Goal: Complete application form: Complete application form

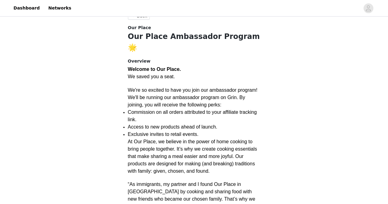
scroll to position [115, 0]
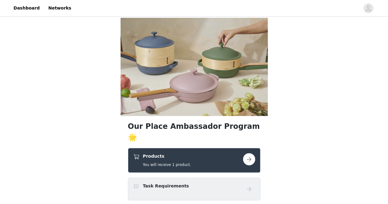
click at [251, 153] on button "button" at bounding box center [249, 159] width 12 height 12
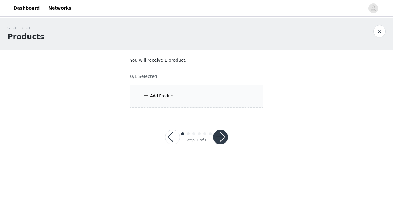
click at [162, 94] on div "Add Product" at bounding box center [162, 96] width 24 height 6
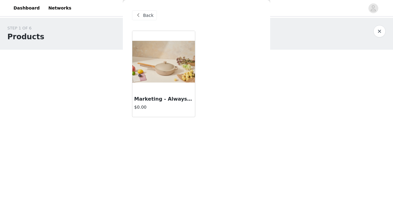
click at [161, 109] on h4 "$0.00" at bounding box center [163, 107] width 59 height 6
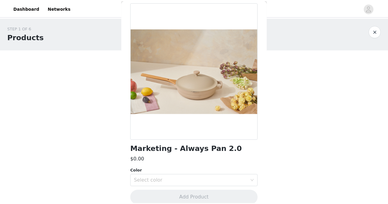
scroll to position [37, 0]
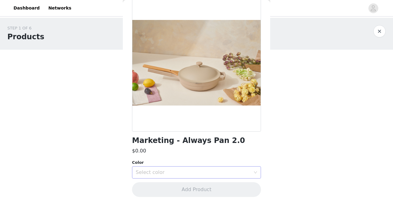
click at [240, 171] on div "Select color" at bounding box center [193, 172] width 115 height 6
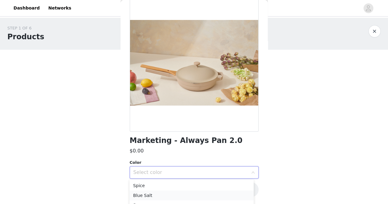
click at [159, 194] on li "Blue Salt" at bounding box center [191, 195] width 124 height 10
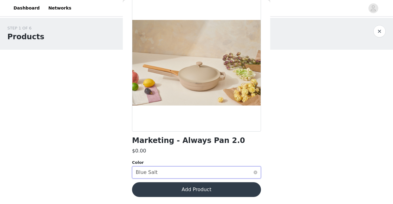
click at [155, 176] on div "Select color Blue Salt" at bounding box center [194, 173] width 117 height 12
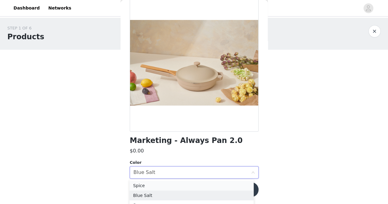
click at [155, 184] on li "Spice" at bounding box center [191, 186] width 124 height 10
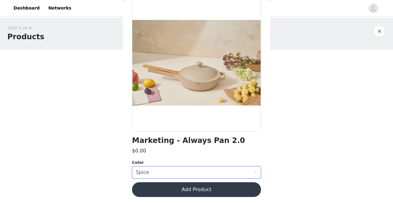
click at [185, 186] on button "Add Product" at bounding box center [196, 189] width 129 height 15
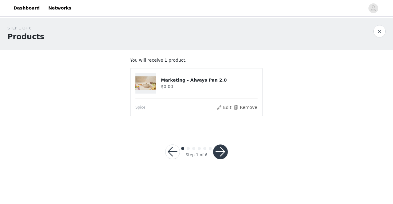
click at [223, 152] on button "button" at bounding box center [220, 151] width 15 height 15
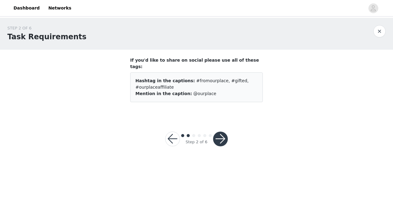
click at [221, 133] on button "button" at bounding box center [220, 139] width 15 height 15
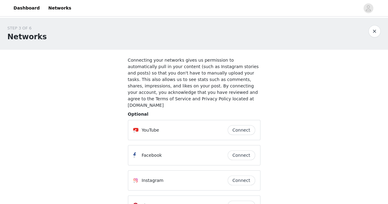
click at [305, 150] on div "STEP 3 OF 6 Networks Connecting your networks gives us permission to automatica…" at bounding box center [194, 135] width 388 height 235
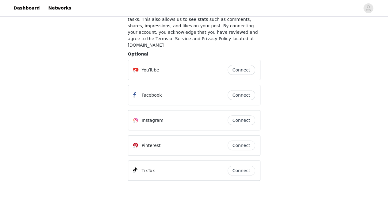
scroll to position [85, 0]
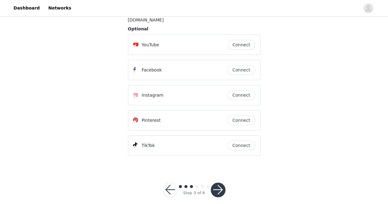
click at [245, 140] on button "Connect" at bounding box center [242, 145] width 28 height 10
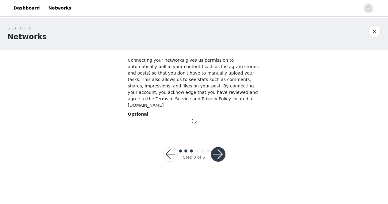
scroll to position [0, 0]
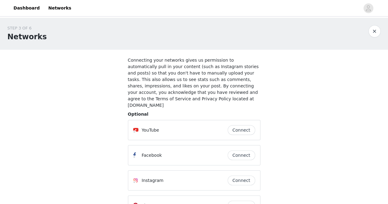
click at [264, 133] on section "Connecting your networks gives us permission to automatically pull in your cont…" at bounding box center [194, 151] width 147 height 203
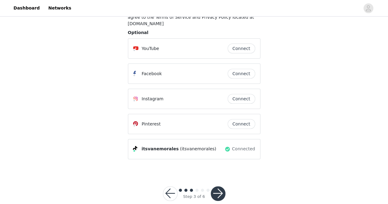
scroll to position [85, 0]
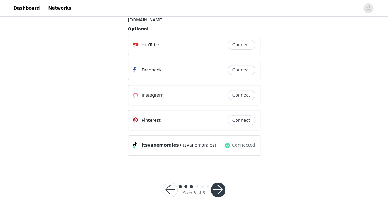
click at [217, 184] on button "button" at bounding box center [218, 189] width 15 height 15
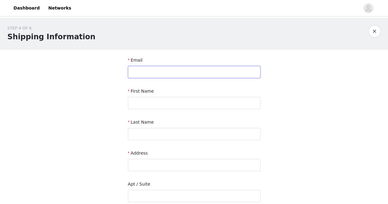
click at [179, 75] on input "text" at bounding box center [194, 72] width 132 height 12
type input "collabwithvane@gmail.com"
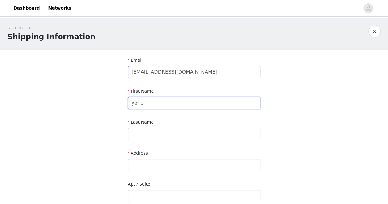
type input "yenci"
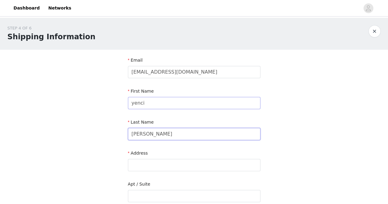
type input "orellana"
click at [187, 99] on input "yenci" at bounding box center [194, 103] width 132 height 12
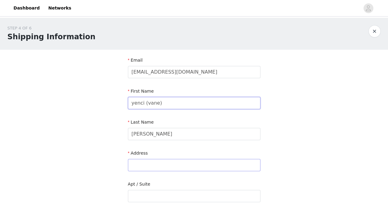
type input "yenci (vane)"
click at [181, 163] on input "text" at bounding box center [194, 165] width 132 height 12
type input "2604 El Goya Dr"
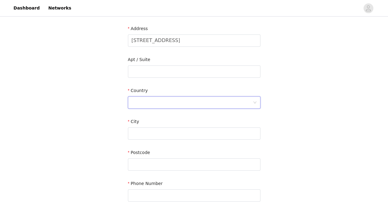
click at [158, 106] on div at bounding box center [192, 103] width 121 height 12
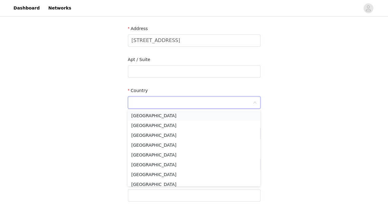
click at [152, 116] on li "United States" at bounding box center [194, 116] width 132 height 10
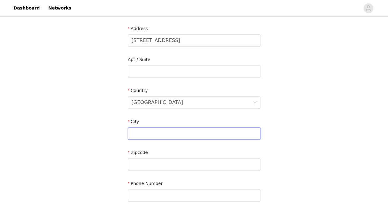
click at [163, 133] on input "text" at bounding box center [194, 133] width 132 height 12
type input "Modesto"
click at [239, 164] on div at bounding box center [192, 165] width 121 height 12
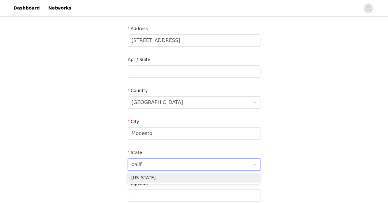
type input "califo"
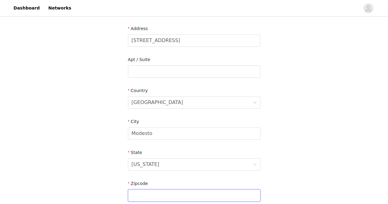
click at [166, 194] on input "text" at bounding box center [194, 195] width 132 height 12
type input "95354"
click at [291, 169] on div "STEP 4 OF 6 Shipping Information Email collabwithvane@gmail.com First Name yenc…" at bounding box center [194, 71] width 388 height 356
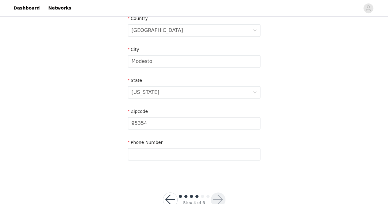
scroll to position [214, 0]
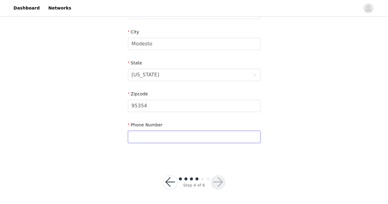
click at [194, 135] on input "text" at bounding box center [194, 137] width 132 height 12
type input "4157229153"
click at [218, 179] on button "button" at bounding box center [218, 182] width 15 height 15
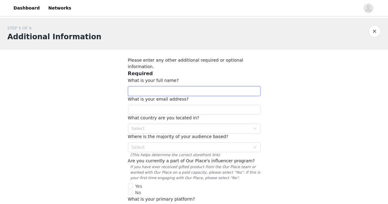
click at [182, 86] on input "text" at bounding box center [194, 91] width 132 height 10
type input "Yenci Vanessa Orellana"
type input "collabwithvane"
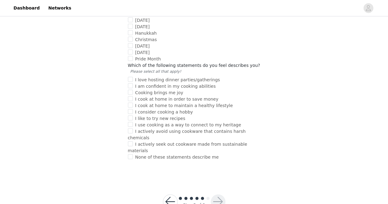
scroll to position [595, 0]
click at [173, 194] on button "button" at bounding box center [170, 201] width 15 height 15
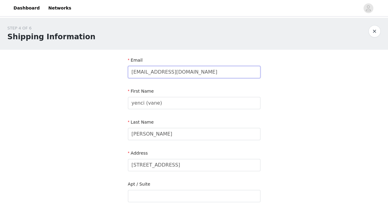
click at [144, 73] on input "collabwithvane@gmail.com" at bounding box center [194, 72] width 132 height 12
type input "collabswithvane@gmail.com"
click at [286, 123] on div "STEP 4 OF 6 Shipping Information Email collabswithvane@gmail.com First Name yen…" at bounding box center [194, 196] width 388 height 356
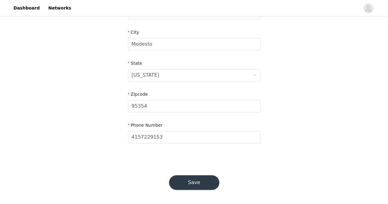
scroll to position [214, 0]
click at [204, 181] on button "Save" at bounding box center [194, 182] width 50 height 15
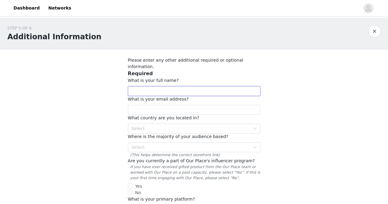
click at [242, 87] on input "text" at bounding box center [194, 91] width 132 height 10
type input "Yenci Vanessa Orellana"
type input "collabswithvane@gmail.com"
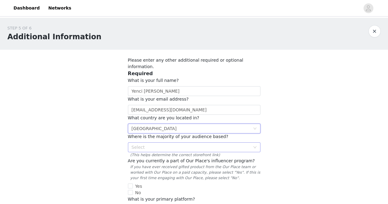
click at [248, 144] on div "Select" at bounding box center [191, 147] width 118 height 6
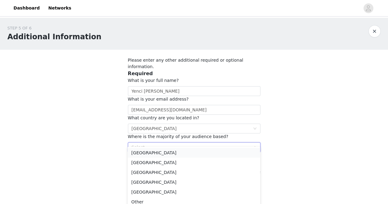
click at [174, 151] on li "United States" at bounding box center [194, 153] width 132 height 10
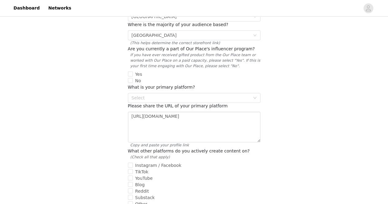
scroll to position [110, 0]
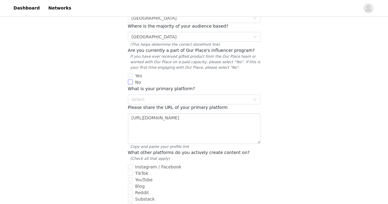
click at [133, 80] on span "No" at bounding box center [138, 82] width 11 height 5
click at [132, 79] on input "No" at bounding box center [130, 81] width 5 height 5
checkbox input "true"
click at [205, 96] on div "Select" at bounding box center [191, 99] width 118 height 6
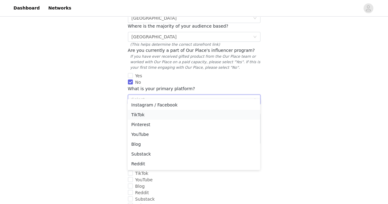
click at [161, 114] on li "TikTok" at bounding box center [194, 115] width 132 height 10
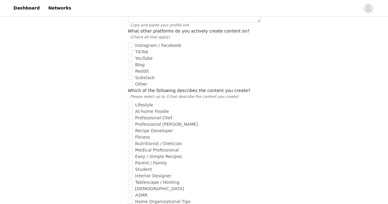
scroll to position [233, 0]
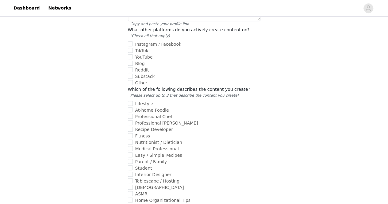
click at [296, 86] on div "STEP 5 OF 6 Additional Information Please enter any other additional required o…" at bounding box center [194, 163] width 388 height 757
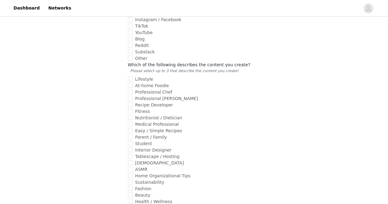
scroll to position [270, 0]
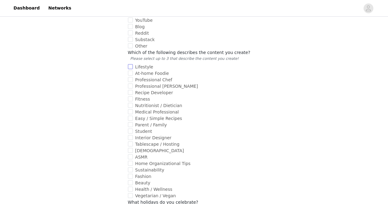
click at [131, 64] on input "Lifestyle" at bounding box center [130, 66] width 5 height 5
checkbox input "true"
click at [130, 71] on input "At-home Foodie" at bounding box center [130, 73] width 5 height 5
checkbox input "true"
click at [132, 90] on input "Recipe Developer" at bounding box center [130, 92] width 5 height 5
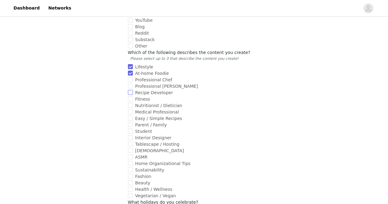
checkbox input "true"
click at [129, 116] on input "Easy / Simple Recipes" at bounding box center [130, 118] width 5 height 5
checkbox input "true"
click at [131, 122] on input "Parent / Family" at bounding box center [130, 124] width 5 height 5
checkbox input "true"
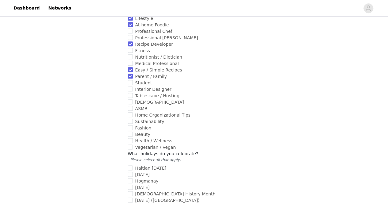
scroll to position [319, 0]
click at [131, 131] on input "Beauty" at bounding box center [130, 133] width 5 height 5
checkbox input "true"
click at [130, 112] on input "Home Organizational Tips" at bounding box center [130, 114] width 5 height 5
click at [131, 112] on input "Home Organizational Tips" at bounding box center [130, 114] width 5 height 5
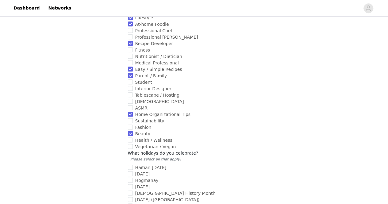
checkbox input "false"
click at [309, 125] on div "STEP 5 OF 6 Additional Information Please enter any other additional required o…" at bounding box center [194, 77] width 388 height 757
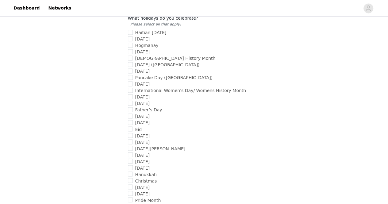
scroll to position [442, 0]
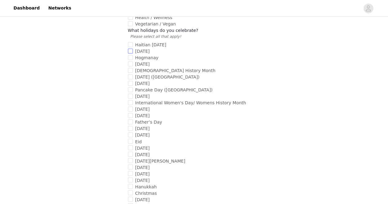
click at [131, 48] on input "New Year's Day" at bounding box center [130, 50] width 5 height 5
checkbox input "true"
click at [130, 74] on input "Family Day (CA)" at bounding box center [130, 76] width 5 height 5
checkbox input "true"
click at [130, 100] on input "International Women's Day/ Womens History Month" at bounding box center [130, 102] width 5 height 5
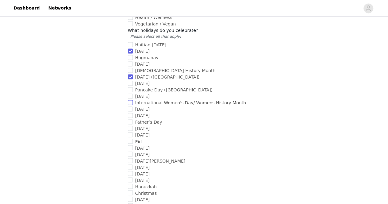
checkbox input "true"
click at [129, 113] on input "Mother's Day" at bounding box center [130, 115] width 5 height 5
checkbox input "true"
click at [130, 119] on input "Father’s Day" at bounding box center [130, 121] width 5 height 5
checkbox input "true"
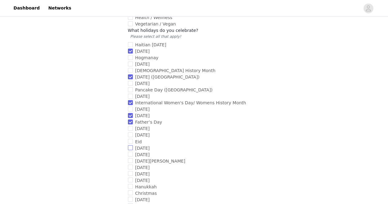
click at [132, 145] on input "Easter" at bounding box center [130, 147] width 5 height 5
checkbox input "true"
click at [130, 158] on input "Cinco de Mayo" at bounding box center [130, 160] width 5 height 5
checkbox input "true"
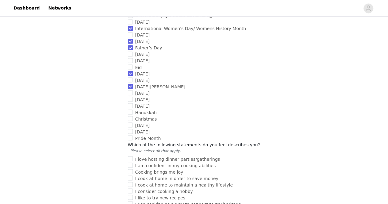
scroll to position [540, 0]
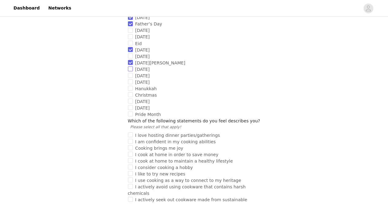
click at [131, 66] on input "Nochebuena" at bounding box center [130, 68] width 5 height 5
checkbox input "true"
click at [130, 60] on input "Cinco de Mayo" at bounding box center [130, 62] width 5 height 5
checkbox input "false"
click at [130, 73] on input "Earth Day" at bounding box center [130, 75] width 5 height 5
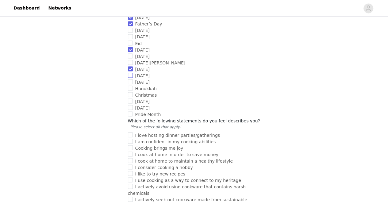
checkbox input "true"
click at [131, 86] on input "Hanukkah" at bounding box center [130, 88] width 5 height 5
checkbox input "true"
click at [130, 92] on input "Christmas" at bounding box center [130, 94] width 5 height 5
checkbox input "true"
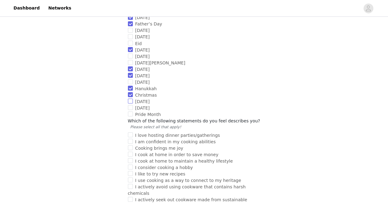
click at [129, 98] on input "Lunar New Year" at bounding box center [130, 100] width 5 height 5
checkbox input "true"
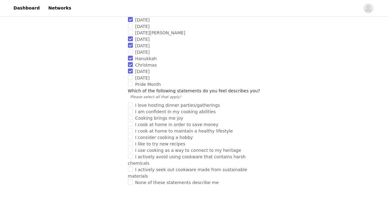
scroll to position [589, 0]
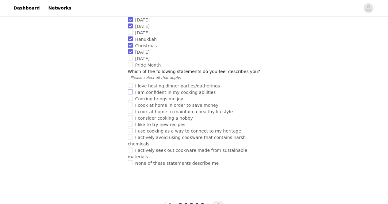
click at [130, 90] on input "I am confident in my cooking abilities" at bounding box center [130, 92] width 5 height 5
checkbox input "true"
click at [130, 96] on input "Cooking brings me joy" at bounding box center [130, 98] width 5 height 5
checkbox input "true"
click at [130, 102] on input "I cook at home in order to save money" at bounding box center [130, 104] width 5 height 5
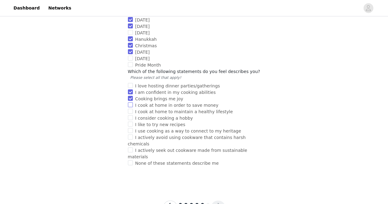
checkbox input "true"
click at [130, 109] on input "I cook at home to maintain a healthy lifestyle" at bounding box center [130, 111] width 5 height 5
checkbox input "true"
click at [130, 115] on input "I consider cooking a hobby" at bounding box center [130, 117] width 5 height 5
checkbox input "true"
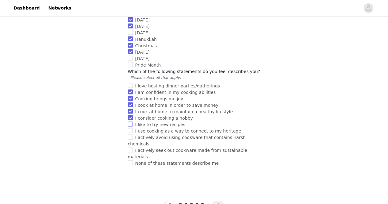
click at [129, 122] on input "I like to try new recipes" at bounding box center [130, 124] width 5 height 5
checkbox input "true"
click at [131, 128] on input "I use cooking as a way to connect to my heritage" at bounding box center [130, 130] width 5 height 5
checkbox input "true"
click at [132, 135] on input "I actively avoid using cookware that contains harsh chemicals" at bounding box center [130, 137] width 5 height 5
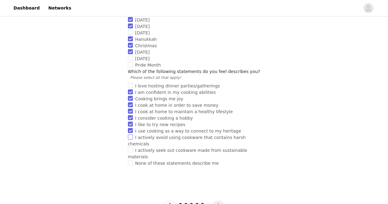
checkbox input "true"
click at [130, 148] on input "I actively seek out cookware made from sustainable materials" at bounding box center [130, 150] width 5 height 5
click at [131, 148] on input "I actively seek out cookware made from sustainable materials" at bounding box center [130, 150] width 5 height 5
checkbox input "false"
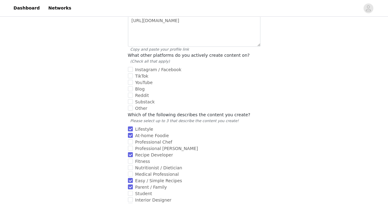
scroll to position [209, 0]
click at [131, 72] on input "TikTok" at bounding box center [130, 74] width 5 height 5
checkbox input "true"
click at [315, 87] on div "STEP 5 OF 6 Additional Information Please enter any other additional required o…" at bounding box center [194, 187] width 388 height 757
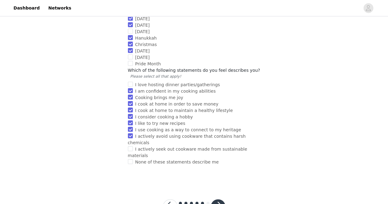
scroll to position [595, 0]
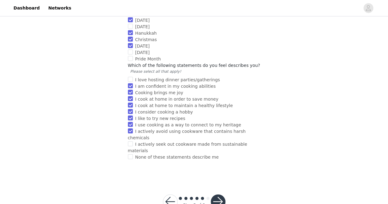
drag, startPoint x: 315, startPoint y: 87, endPoint x: 356, endPoint y: 65, distance: 45.8
click at [215, 194] on button "button" at bounding box center [218, 201] width 15 height 15
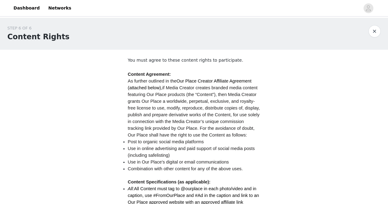
click at [315, 96] on div "STEP 6 OF 6 Content Rights You must agree to these content rights to participat…" at bounding box center [194, 187] width 388 height 338
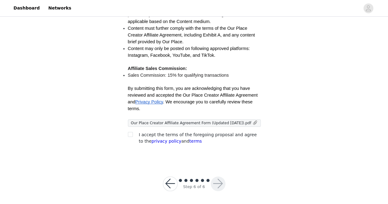
scroll to position [196, 0]
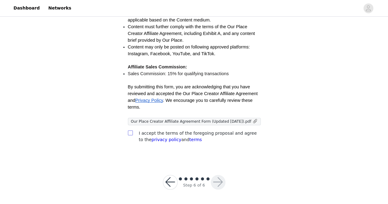
click at [131, 133] on input "checkbox" at bounding box center [130, 132] width 4 height 4
checkbox input "true"
click at [217, 181] on button "button" at bounding box center [218, 182] width 15 height 15
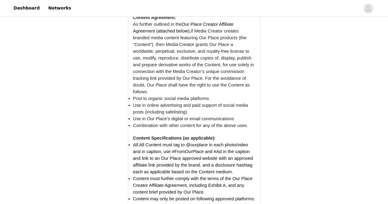
scroll to position [564, 0]
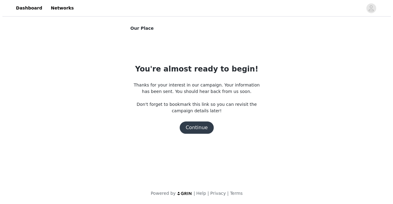
scroll to position [0, 0]
click at [195, 126] on button "Continue" at bounding box center [196, 127] width 34 height 12
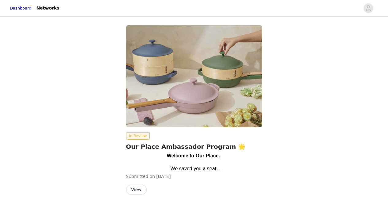
click at [83, 94] on div "In Review Our Place Ambassador Program 🌟 Welcome to Our Place. We saved you a s…" at bounding box center [194, 110] width 287 height 179
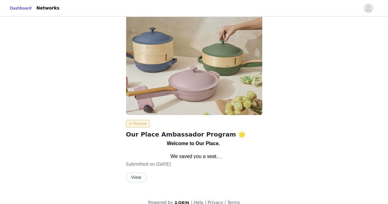
scroll to position [21, 0]
